Goal: Navigation & Orientation: Find specific page/section

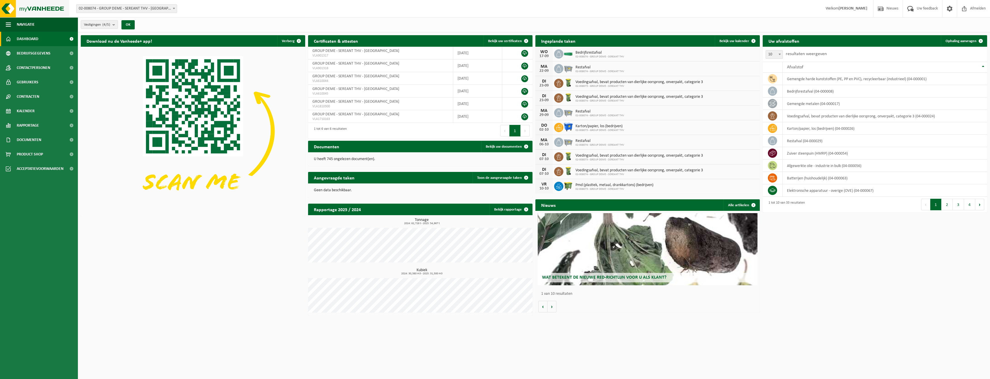
click at [44, 8] on img at bounding box center [34, 8] width 69 height 17
click at [24, 138] on span "Documenten" at bounding box center [29, 140] width 25 height 14
click at [29, 166] on span "Documenten" at bounding box center [28, 166] width 21 height 11
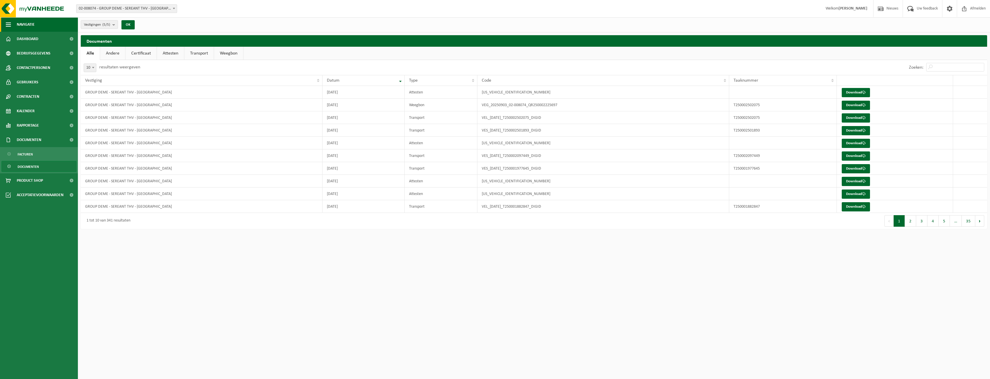
click at [30, 27] on span "Navigatie" at bounding box center [26, 24] width 18 height 14
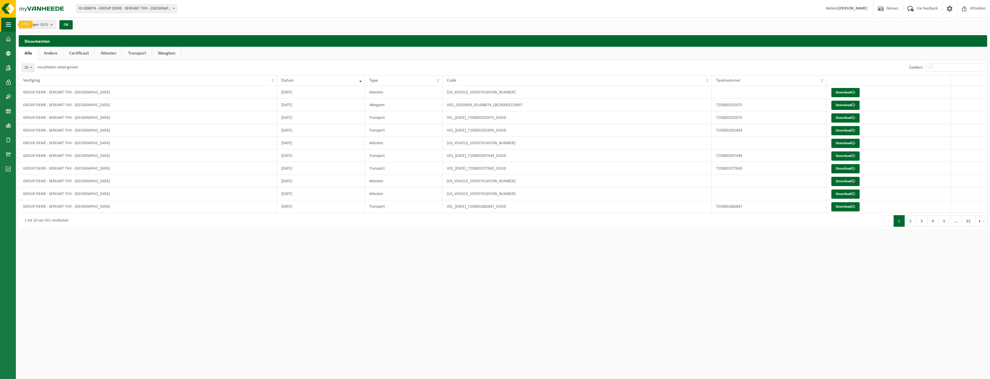
click at [10, 21] on span "button" at bounding box center [8, 24] width 5 height 14
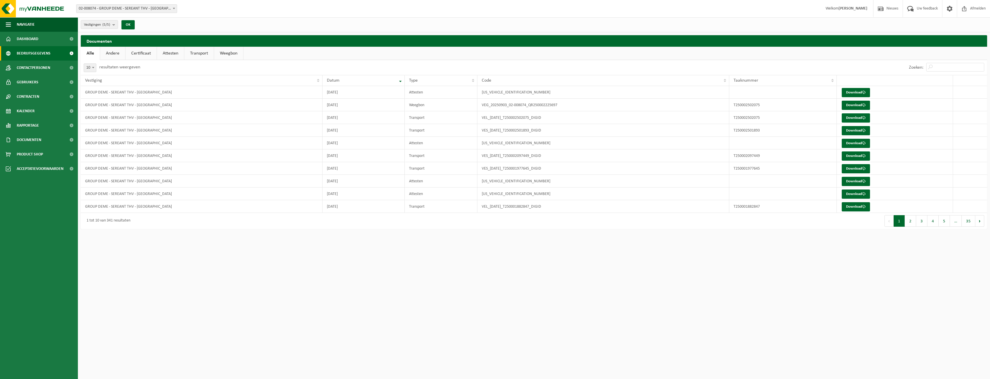
click at [32, 47] on span "Bedrijfsgegevens" at bounding box center [34, 53] width 34 height 14
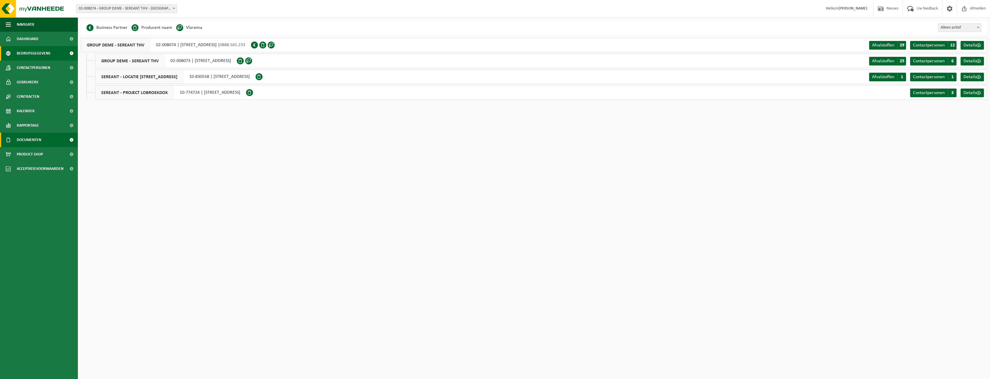
click at [33, 143] on span "Documenten" at bounding box center [29, 140] width 25 height 14
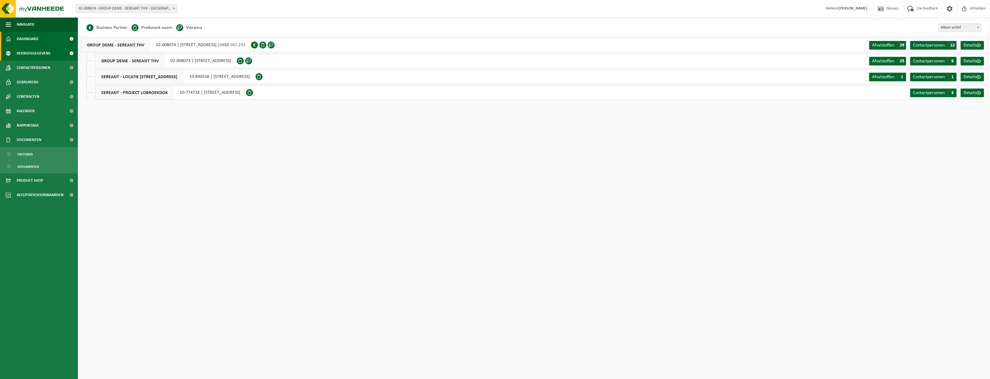
click at [33, 33] on span "Dashboard" at bounding box center [28, 39] width 22 height 14
